Goal: Task Accomplishment & Management: Complete application form

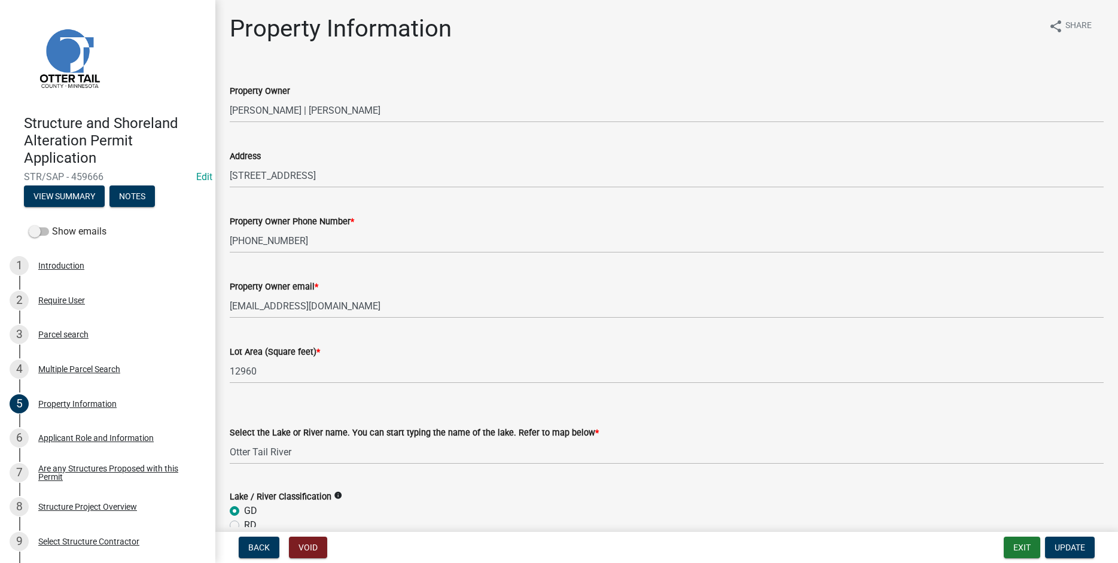
select select "a82b1564-af38-43e9-baf6-c150c44527b7"
select select "91995f90-6606-463b-bec3-c5862f147548"
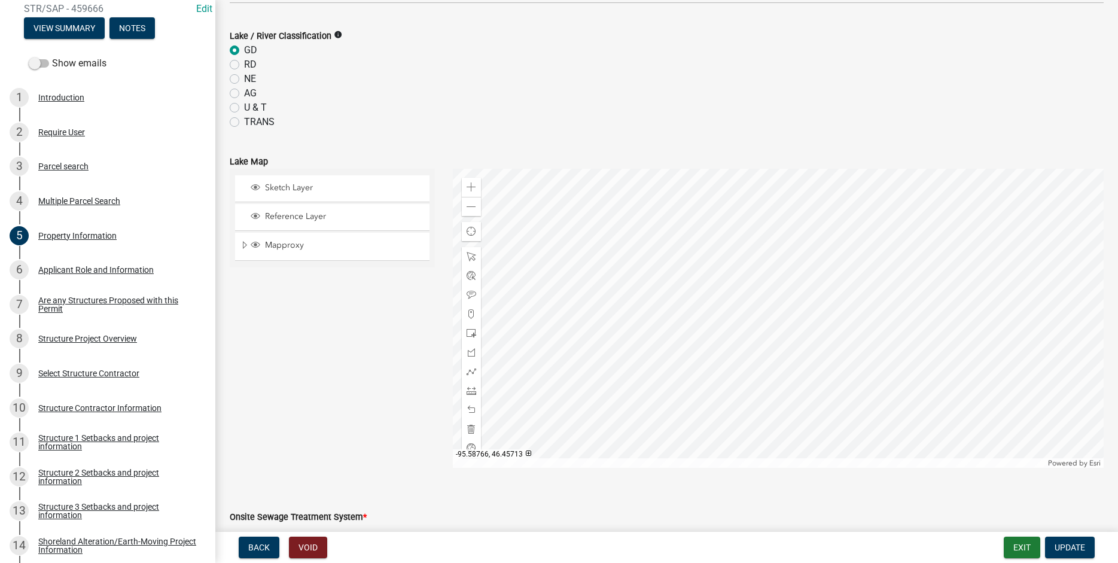
scroll to position [255, 0]
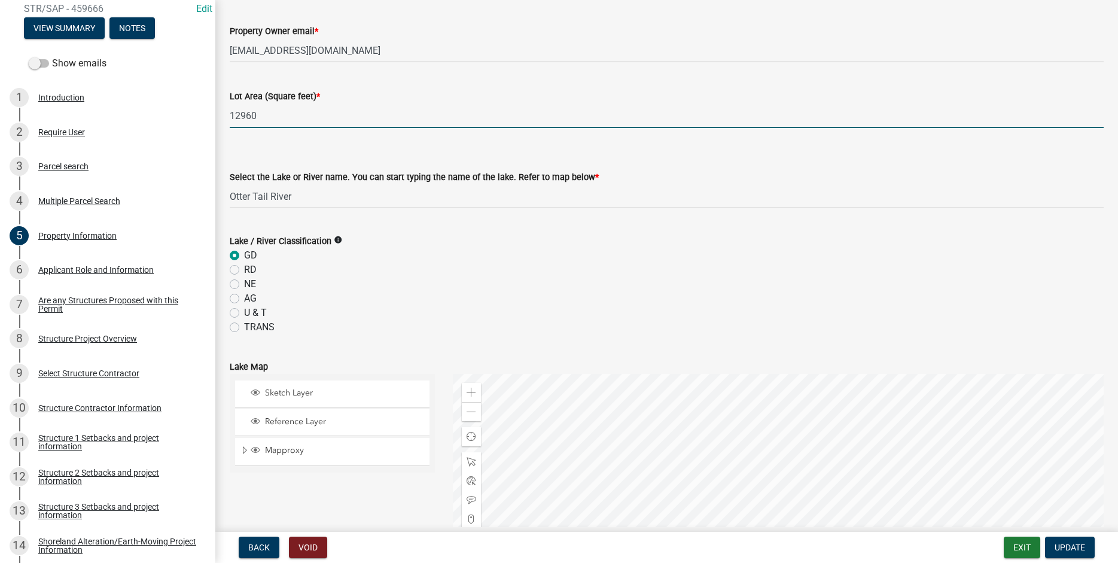
click at [244, 330] on label "TRANS" at bounding box center [259, 327] width 30 height 14
click at [244, 328] on input "TRANS" at bounding box center [248, 324] width 8 height 8
radio input "true"
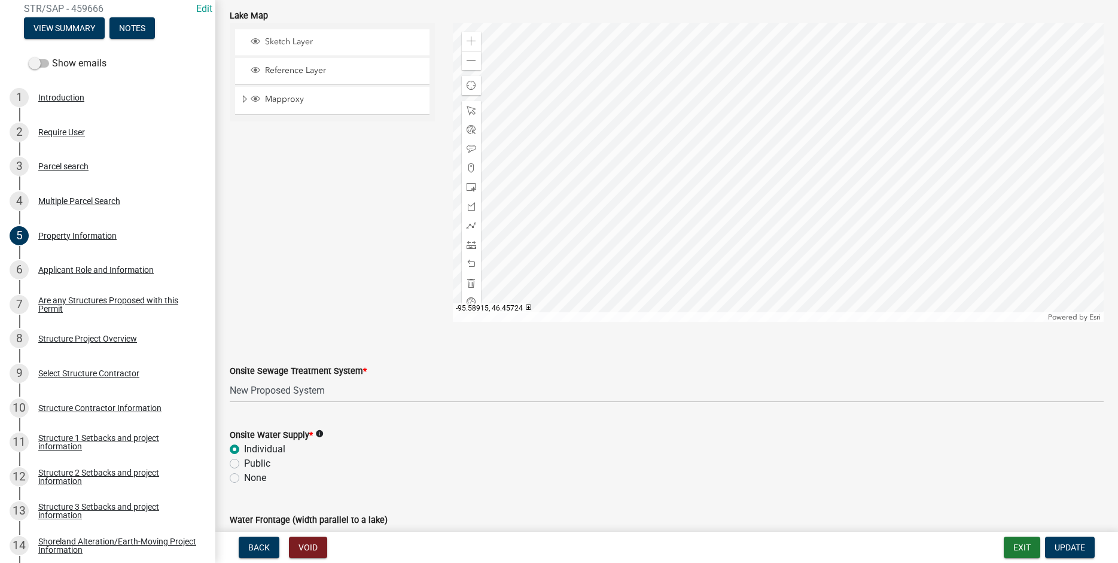
scroll to position [687, 0]
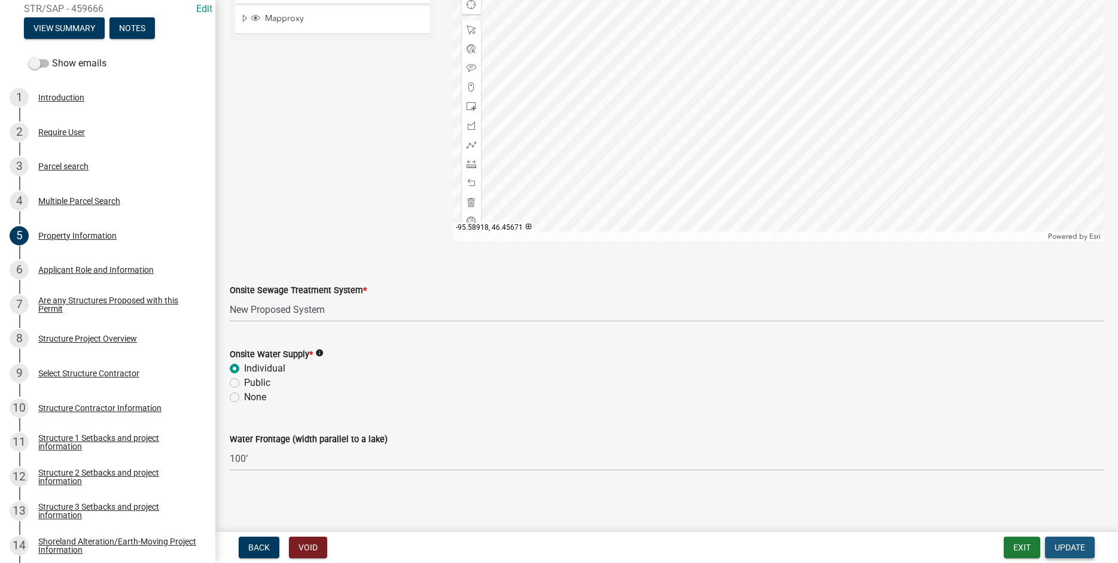
click at [1069, 546] on span "Update" at bounding box center [1069, 547] width 30 height 10
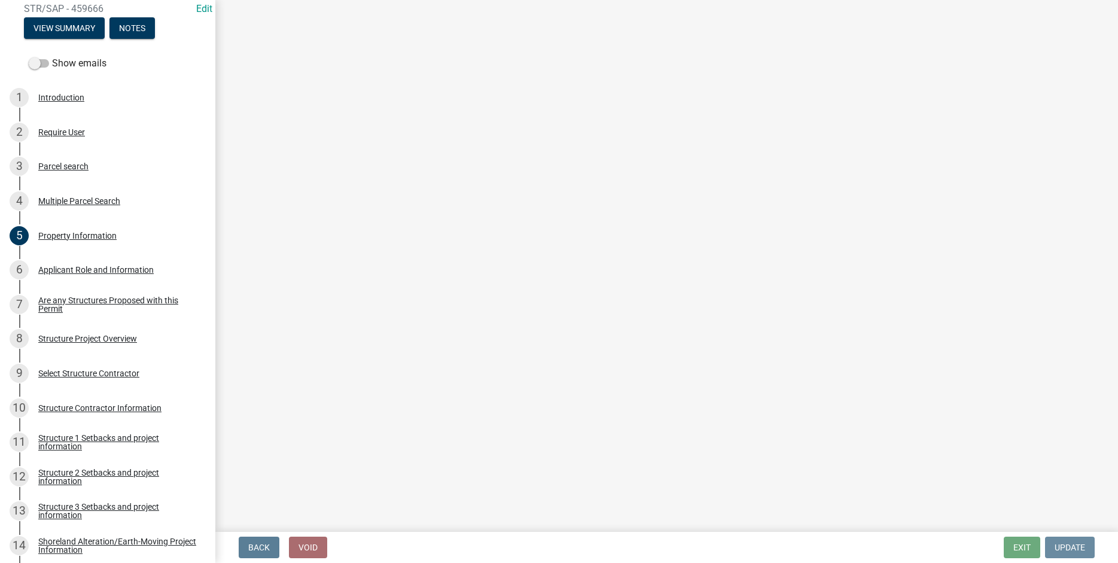
scroll to position [0, 0]
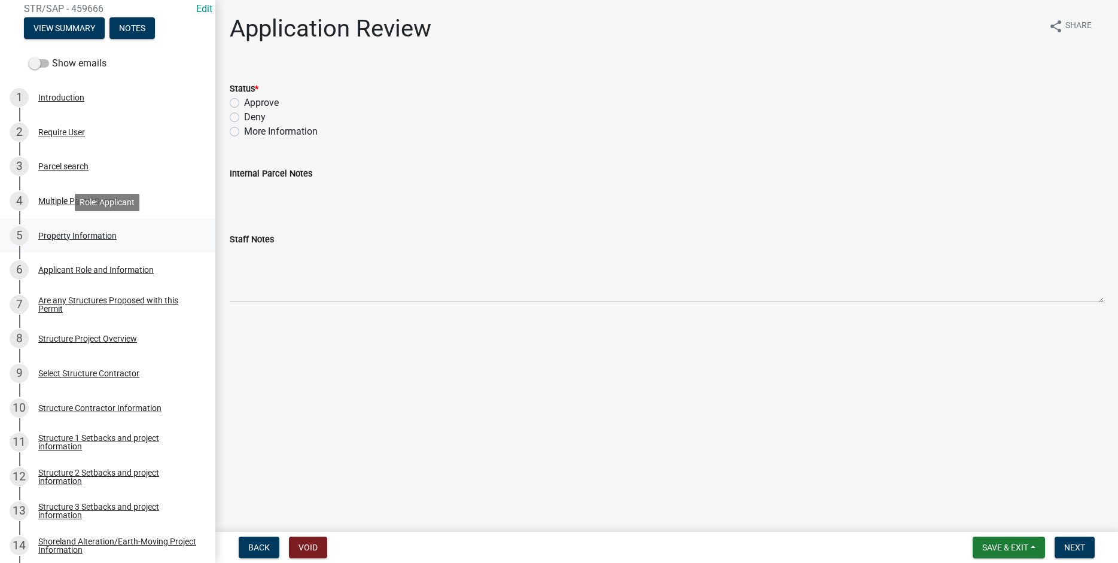
click at [53, 233] on div "Property Information" at bounding box center [77, 235] width 78 height 8
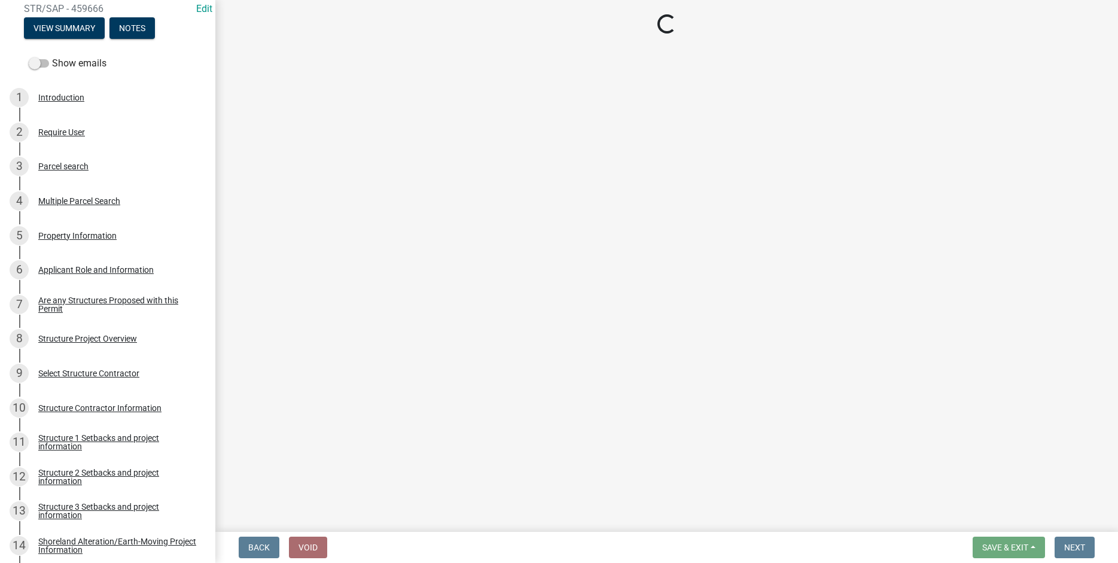
select select "a82b1564-af38-43e9-baf6-c150c44527b7"
select select "91995f90-6606-463b-bec3-c5862f147548"
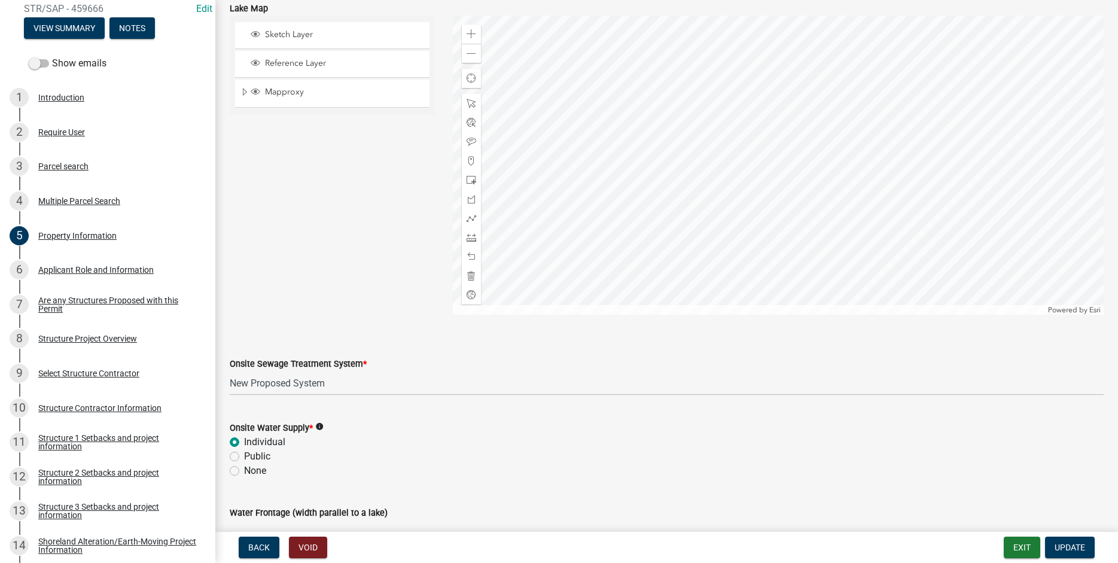
scroll to position [687, 0]
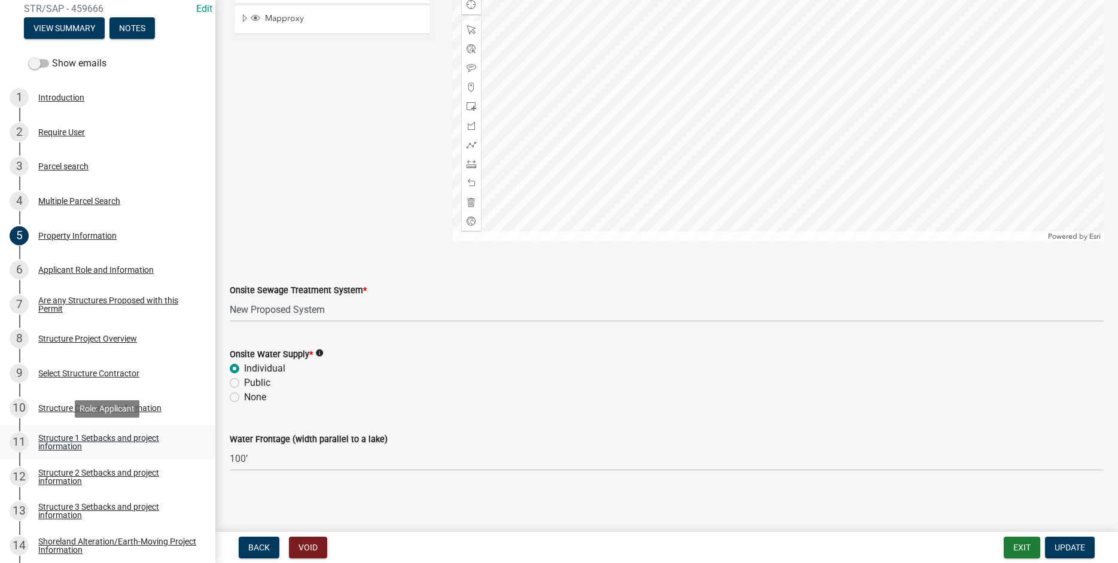
click at [72, 442] on div "Structure 1 Setbacks and project information" at bounding box center [117, 442] width 158 height 17
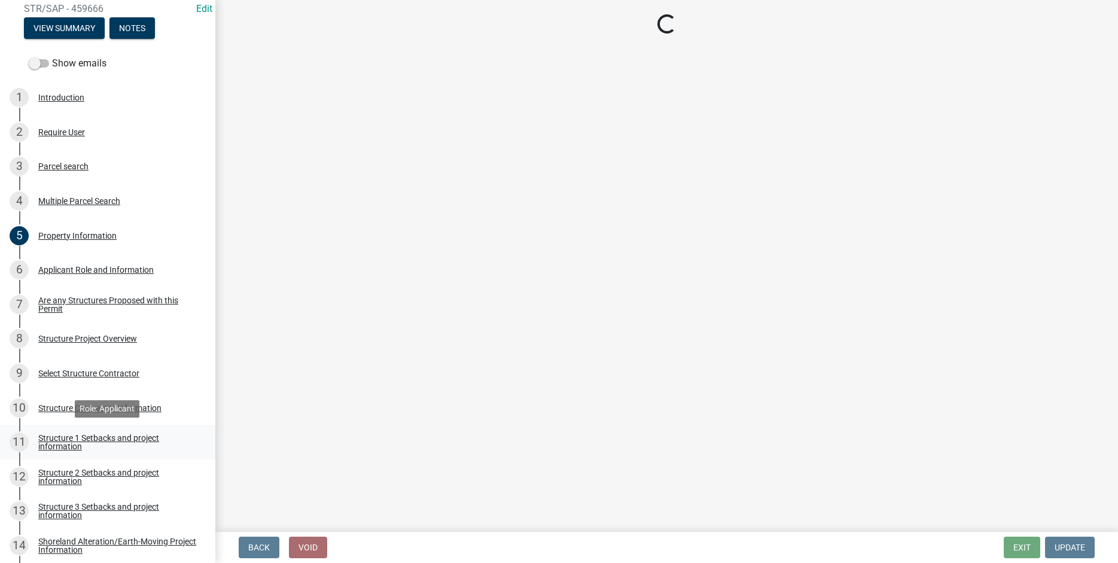
scroll to position [0, 0]
select select "a3cc236c-43aa-406a-8353-e0398d57c407"
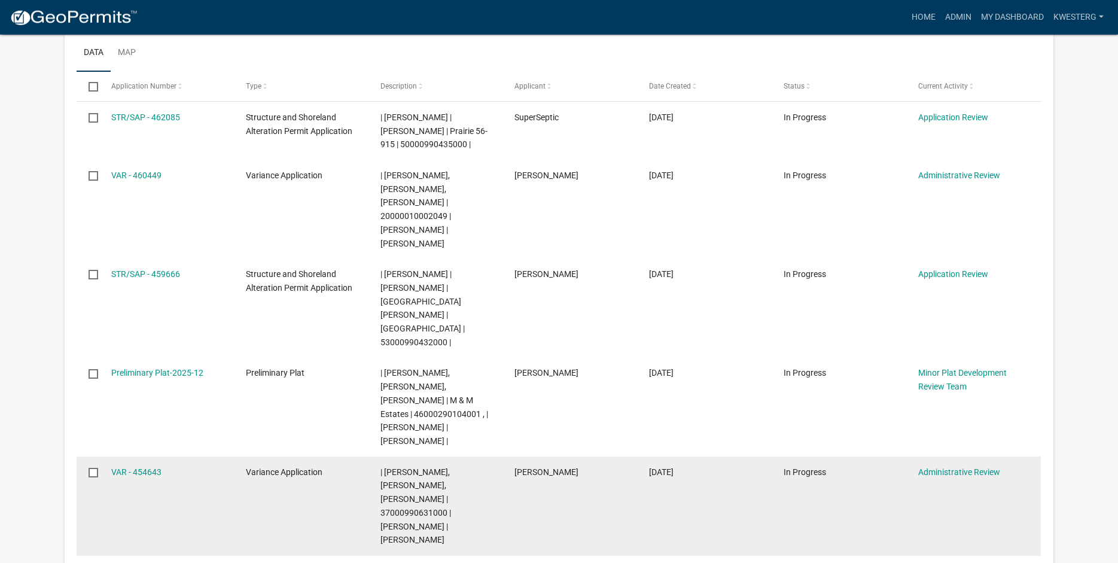
scroll to position [229, 0]
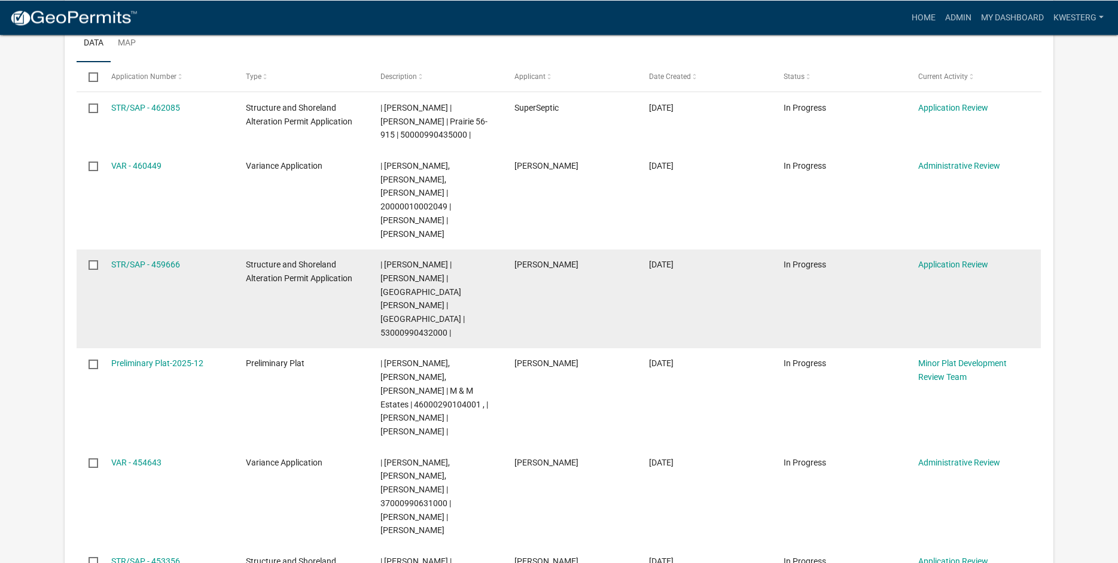
click at [431, 260] on span "| [PERSON_NAME] | [PERSON_NAME] | [GEOGRAPHIC_DATA][PERSON_NAME] | [GEOGRAPHIC_…" at bounding box center [422, 299] width 84 height 78
click at [132, 260] on link "STR/SAP - 459666" at bounding box center [145, 265] width 69 height 10
